Goal: Ask a question

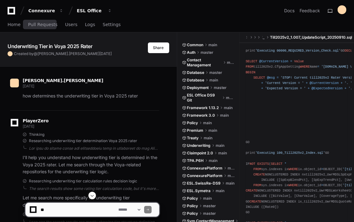
click at [17, 24] on span "Home" at bounding box center [14, 25] width 13 height 4
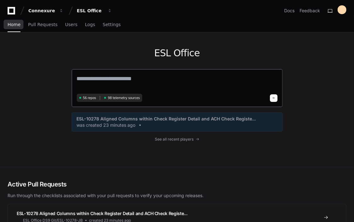
paste textarea "**********"
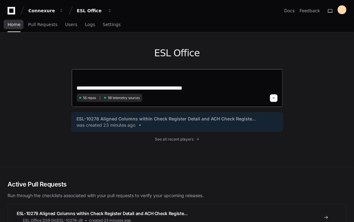
type textarea "**********"
click at [275, 100] on button at bounding box center [274, 98] width 8 height 8
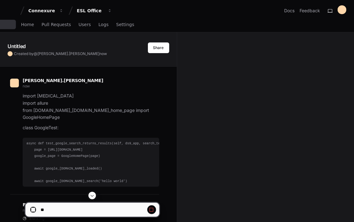
scroll to position [102, 0]
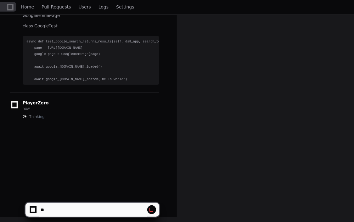
click at [33, 210] on div at bounding box center [33, 210] width 4 height 4
click at [150, 210] on span at bounding box center [151, 209] width 5 height 5
click at [91, 213] on textarea at bounding box center [78, 210] width 78 height 14
paste textarea "**********"
type textarea "**********"
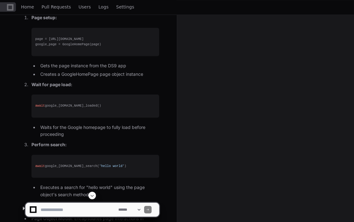
scroll to position [655, 0]
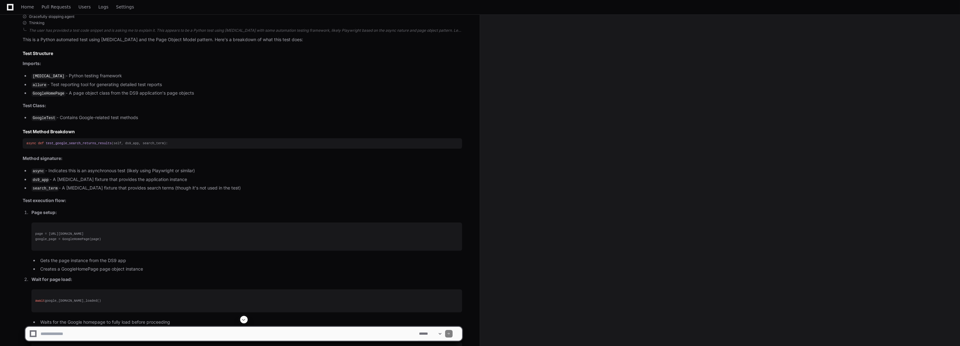
scroll to position [361, 0]
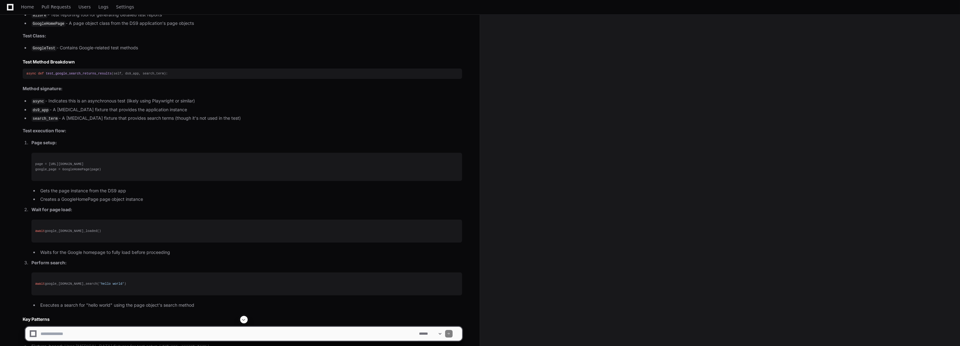
click at [239, 10] on div "Home Pull Requests Users Logs Settings" at bounding box center [480, 7] width 945 height 14
click at [107, 220] on pre "await google_[DOMAIN_NAME]_loaded()" at bounding box center [246, 231] width 431 height 23
click at [105, 253] on li "Waits for the Google homepage to fully load before proceeding" at bounding box center [250, 252] width 424 height 7
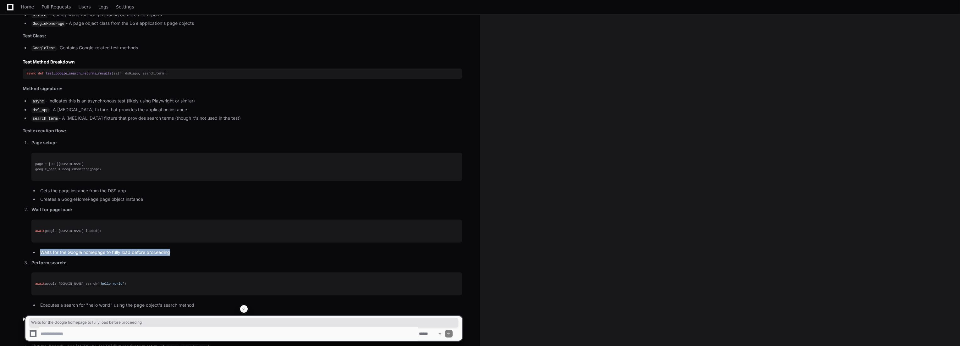
copy ol "Waits for the Google homepage to fully load before proceeding"
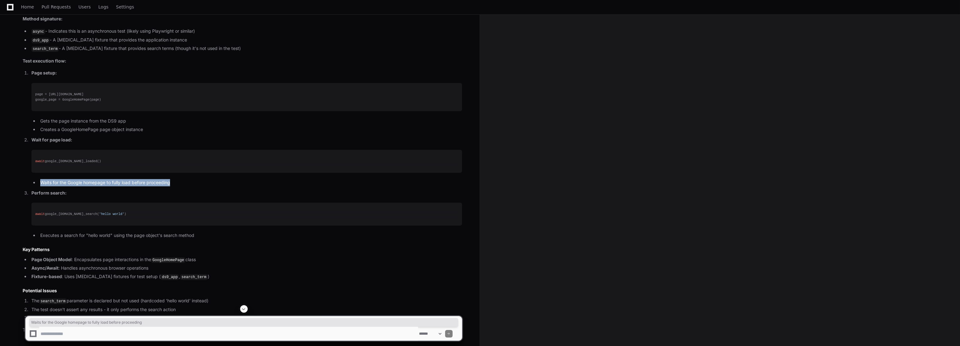
scroll to position [465, 0]
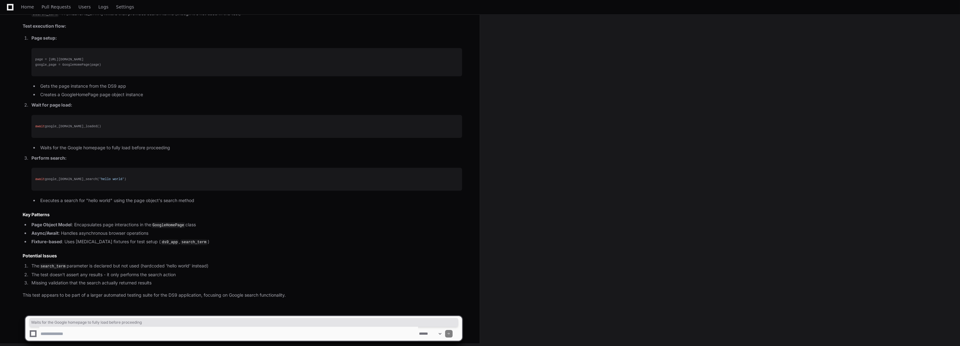
click at [84, 334] on textarea at bounding box center [228, 334] width 379 height 14
click at [102, 333] on textarea at bounding box center [228, 334] width 379 height 14
drag, startPoint x: 98, startPoint y: 333, endPoint x: 111, endPoint y: 333, distance: 12.6
click at [111, 333] on textarea at bounding box center [228, 334] width 379 height 14
type textarea "**********"
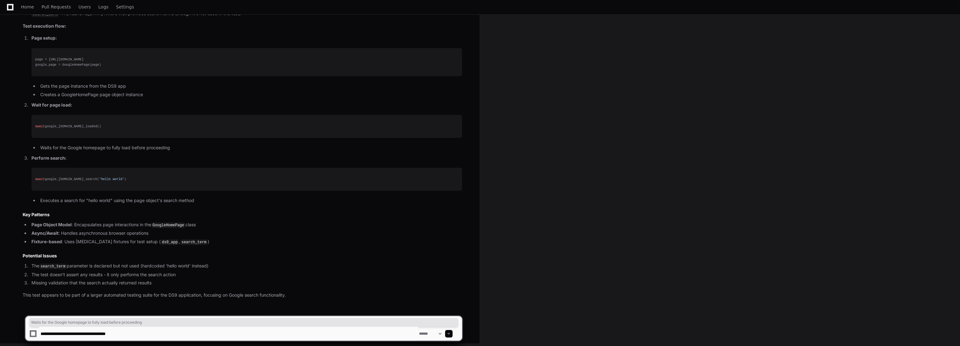
click at [87, 333] on textarea at bounding box center [228, 334] width 379 height 14
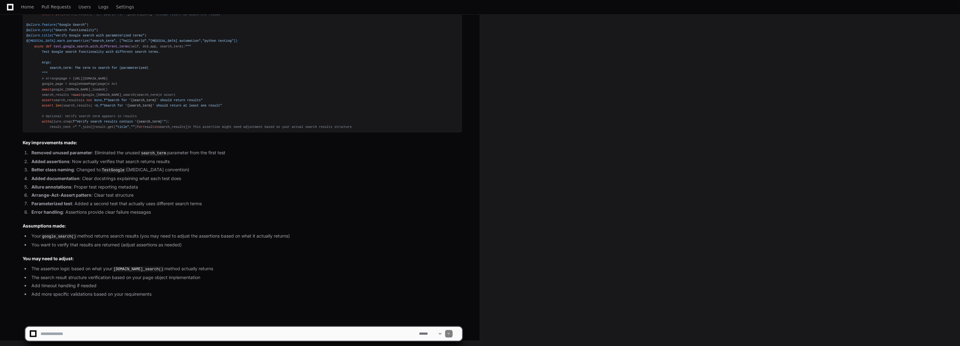
scroll to position [1094, 0]
click at [126, 333] on textarea at bounding box center [228, 334] width 379 height 14
click at [80, 334] on textarea at bounding box center [228, 334] width 379 height 14
click at [121, 332] on textarea at bounding box center [228, 334] width 379 height 14
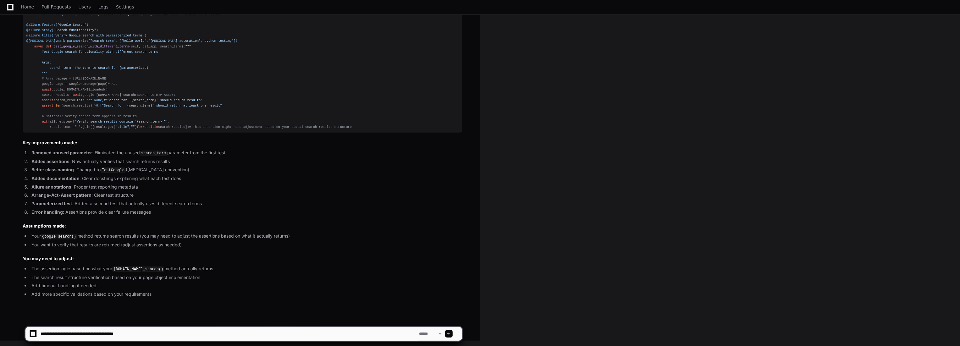
type textarea "**********"
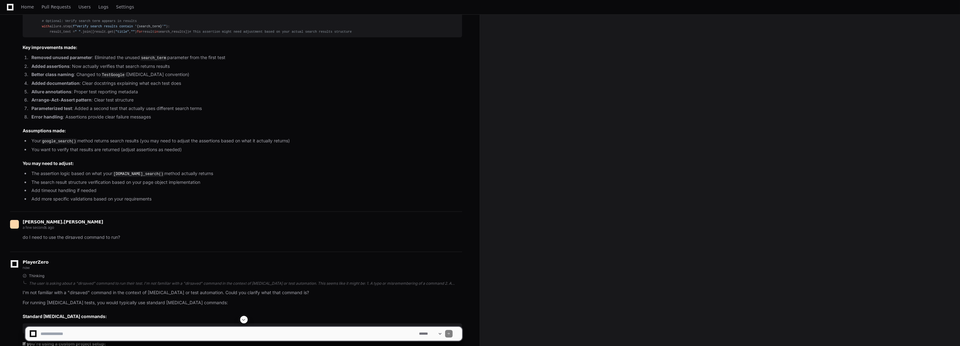
scroll to position [945, 0]
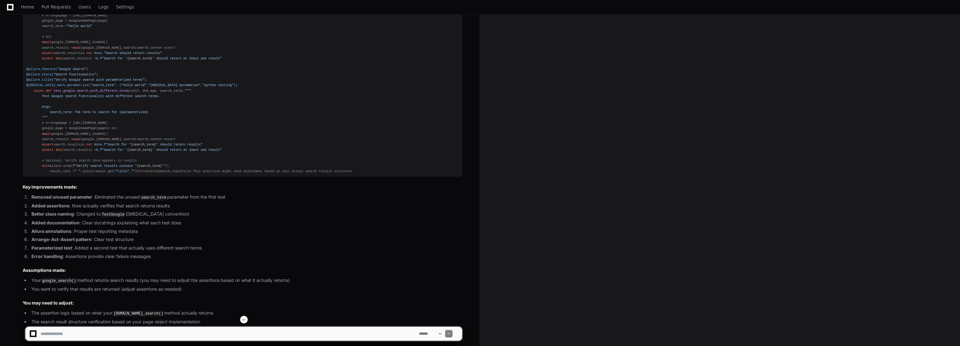
click at [169, 173] on div "import [MEDICAL_DATA] import allure from [DOMAIN_NAME]_[DOMAIN_NAME]_home_page …" at bounding box center [242, 55] width 432 height 237
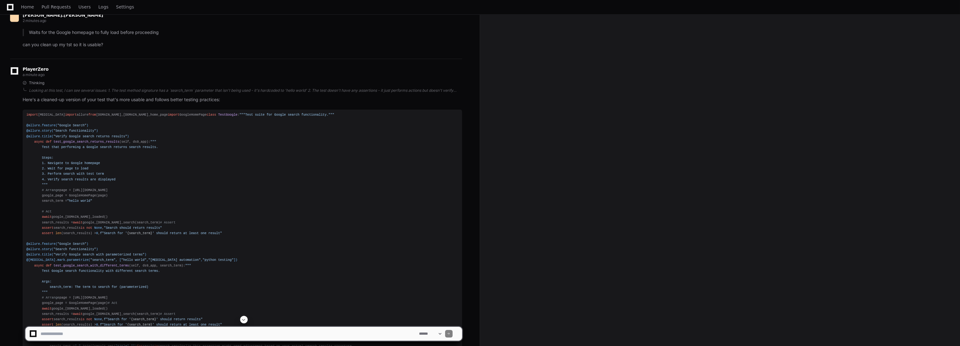
scroll to position [840, 0]
